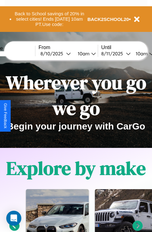
click at [21, 54] on input "text" at bounding box center [11, 53] width 47 height 5
type input "******"
click at [63, 54] on div "[DATE]" at bounding box center [53, 54] width 26 height 6
select select "*"
select select "****"
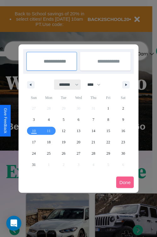
click at [66, 85] on select "******* ******** ***** ***** *** **** **** ****** ********* ******* ******** **…" at bounding box center [67, 85] width 27 height 10
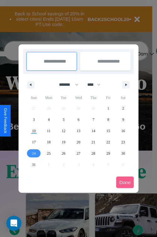
click at [34, 153] on span "24" at bounding box center [34, 153] width 4 height 11
type input "**********"
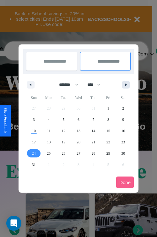
click at [126, 85] on icon "button" at bounding box center [126, 85] width 3 height 3
select select "*"
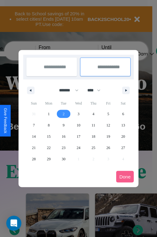
click at [63, 114] on span "2" at bounding box center [64, 113] width 2 height 11
type input "**********"
select select "*"
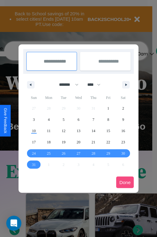
click at [125, 182] on button "Done" at bounding box center [125, 183] width 18 height 12
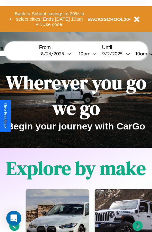
click at [91, 54] on div "10am" at bounding box center [83, 54] width 17 height 6
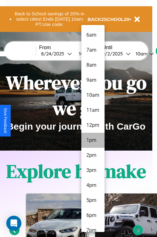
click at [92, 140] on li "1pm" at bounding box center [92, 140] width 23 height 15
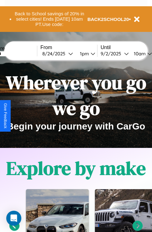
click at [147, 54] on div "10am" at bounding box center [139, 54] width 17 height 6
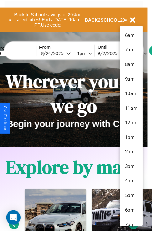
scroll to position [66, 0]
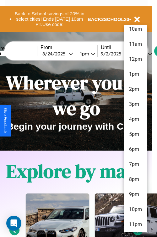
click at [135, 225] on li "11pm" at bounding box center [135, 224] width 23 height 15
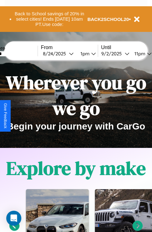
scroll to position [0, 21]
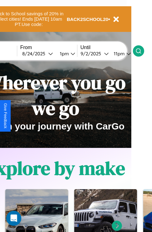
click at [142, 51] on icon at bounding box center [138, 51] width 6 height 6
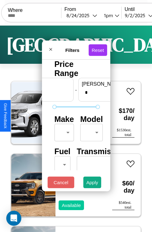
scroll to position [0, 39]
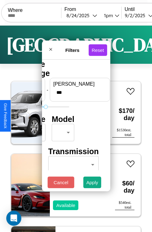
type input "***"
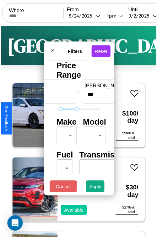
scroll to position [18, 0]
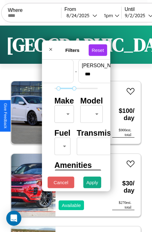
type input "**"
click at [63, 113] on body "CarGo Where From [DATE] 1pm Until [DATE] 11pm Become a Host Login Sign Up Bosto…" at bounding box center [76, 129] width 152 height 258
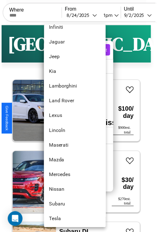
scroll to position [328, 0]
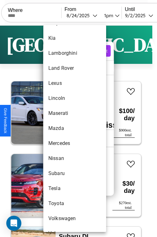
click at [63, 128] on li "Mazda" at bounding box center [74, 128] width 63 height 15
type input "*****"
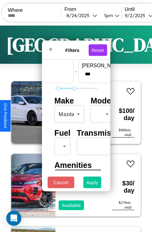
click at [92, 184] on button "Apply" at bounding box center [92, 183] width 18 height 12
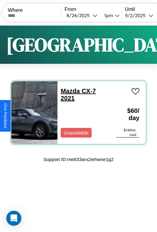
click at [68, 91] on link "Mazda CX-7 2021" at bounding box center [77, 95] width 35 height 14
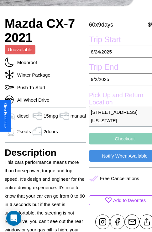
scroll to position [164, 23]
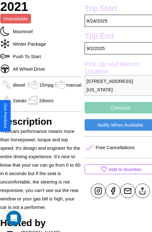
click at [116, 114] on button "Checkout" at bounding box center [120, 108] width 71 height 12
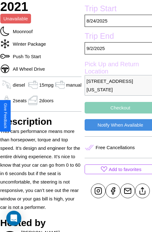
click at [116, 114] on button "Checkout" at bounding box center [120, 108] width 71 height 12
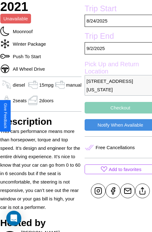
click at [116, 114] on button "Checkout" at bounding box center [120, 108] width 71 height 12
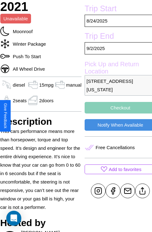
click at [116, 114] on button "Checkout" at bounding box center [120, 108] width 71 height 12
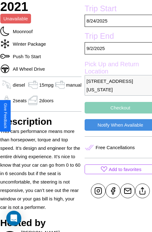
click at [116, 114] on button "Checkout" at bounding box center [120, 108] width 71 height 12
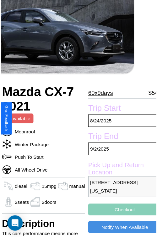
scroll to position [69, 23]
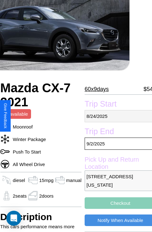
click at [116, 116] on p "8 / 24 / 2025" at bounding box center [120, 116] width 71 height 12
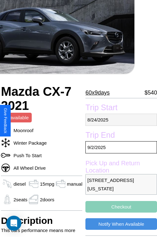
select select "*"
select select "****"
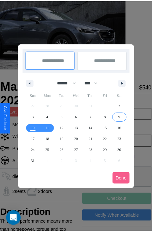
scroll to position [0, 23]
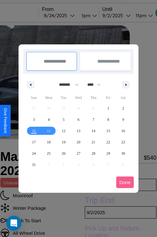
click at [68, 15] on div at bounding box center [78, 118] width 157 height 237
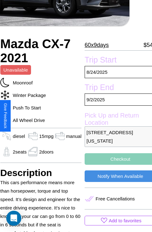
scroll to position [164, 23]
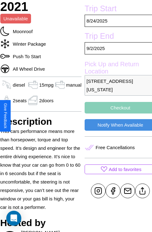
click at [116, 114] on button "Checkout" at bounding box center [120, 108] width 71 height 12
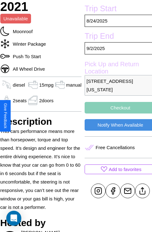
click at [116, 114] on button "Checkout" at bounding box center [120, 108] width 71 height 12
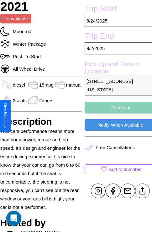
click at [116, 114] on button "Checkout" at bounding box center [120, 108] width 71 height 12
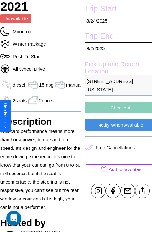
click at [116, 114] on button "Checkout" at bounding box center [120, 108] width 71 height 12
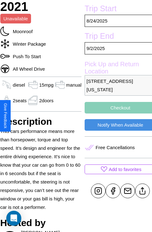
click at [116, 114] on button "Checkout" at bounding box center [120, 108] width 71 height 12
